Goal: Task Accomplishment & Management: Manage account settings

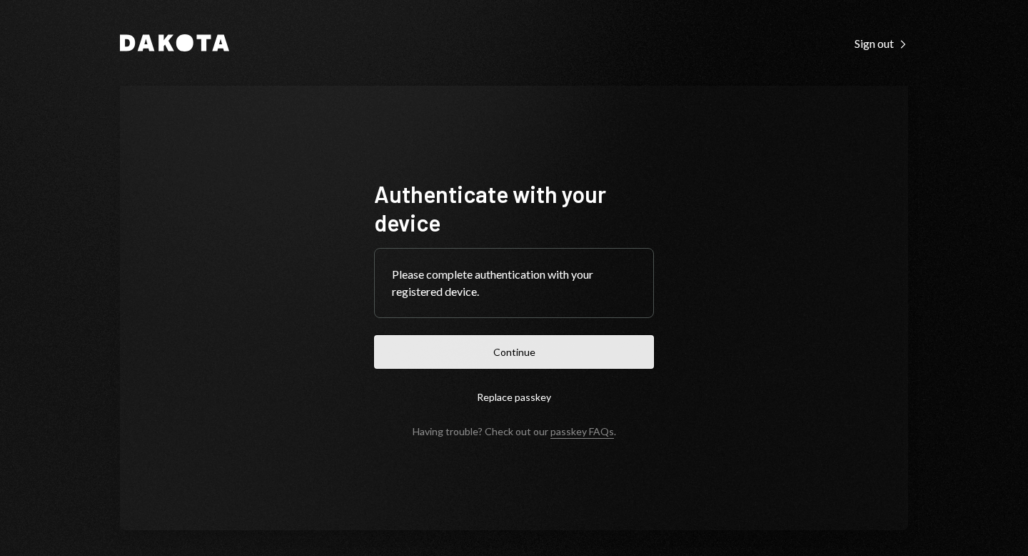
click at [505, 363] on button "Continue" at bounding box center [514, 352] width 280 height 34
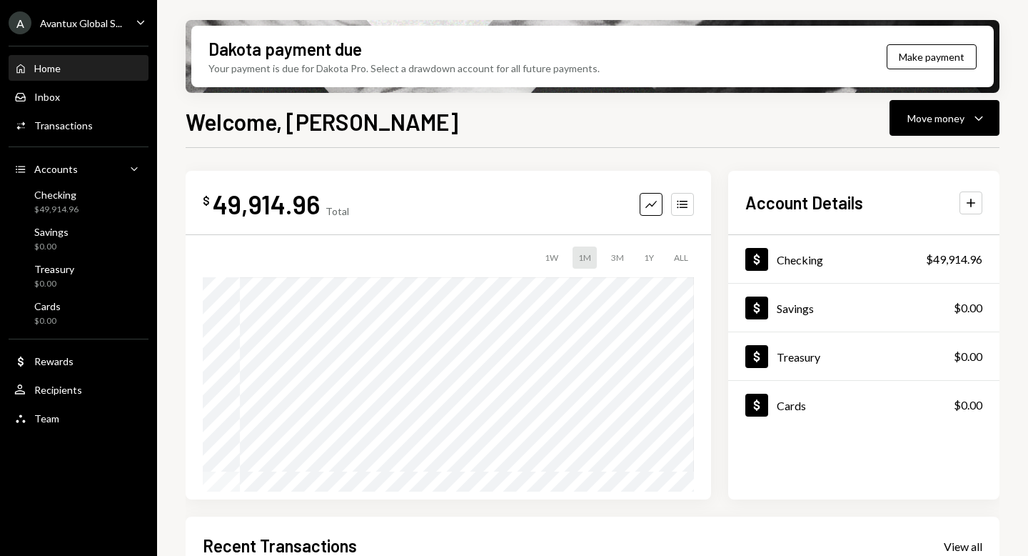
click at [77, 21] on div "Avantux Global S..." at bounding box center [81, 23] width 82 height 12
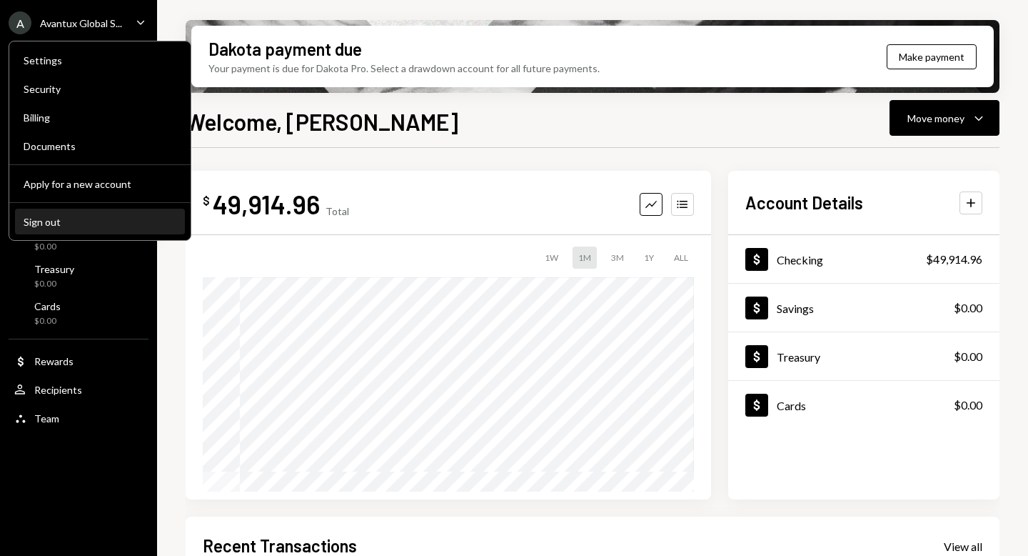
click at [83, 223] on div "Sign out" at bounding box center [100, 222] width 153 height 12
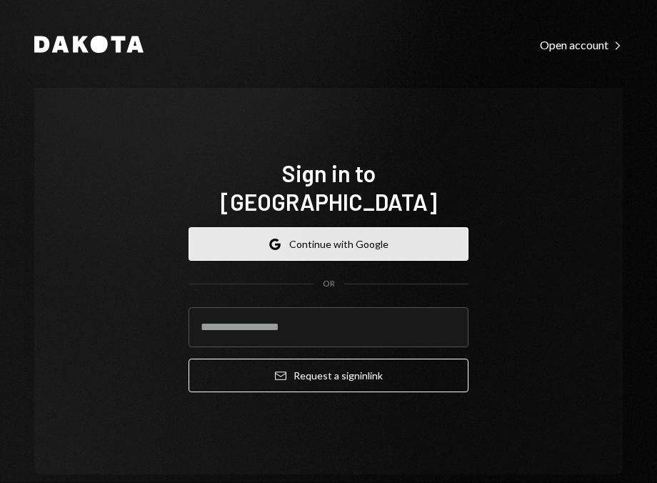
click at [369, 227] on button "Google Continue with Google" at bounding box center [329, 244] width 280 height 34
